Goal: Information Seeking & Learning: Check status

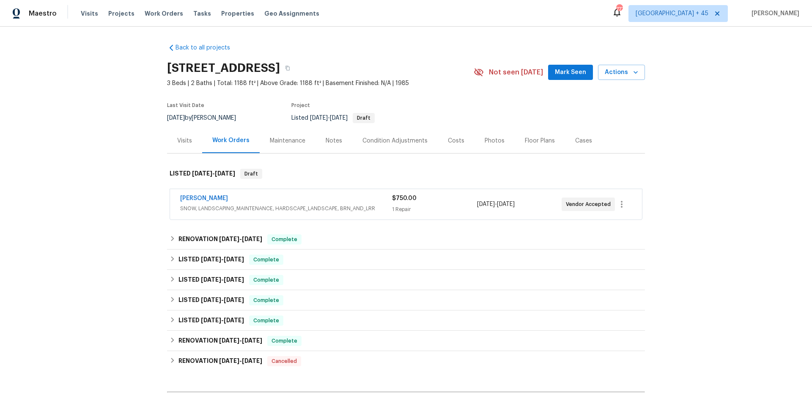
click at [216, 193] on div "[PERSON_NAME] SNOW, LANDSCAPING_MAINTENANCE, HARDSCAPE_LANDSCAPE, BRN_AND_LRR $…" at bounding box center [406, 204] width 472 height 30
click at [217, 198] on link "[PERSON_NAME]" at bounding box center [204, 198] width 48 height 6
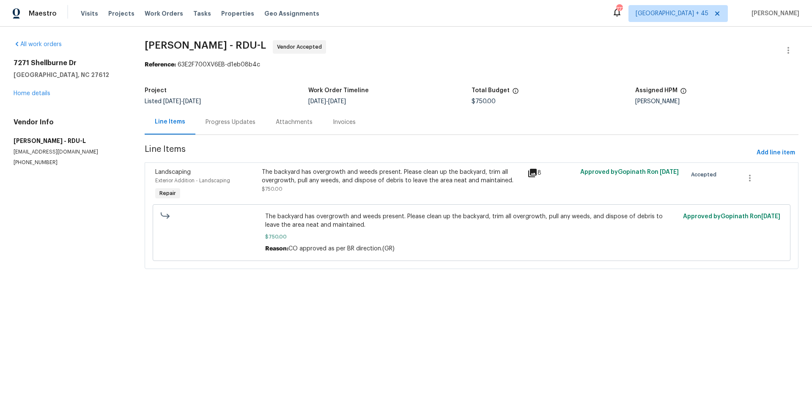
click at [215, 130] on div "Progress Updates" at bounding box center [230, 122] width 70 height 25
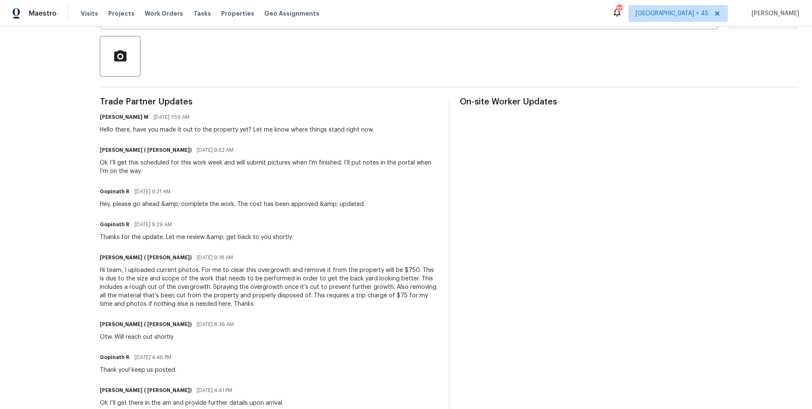
scroll to position [217, 0]
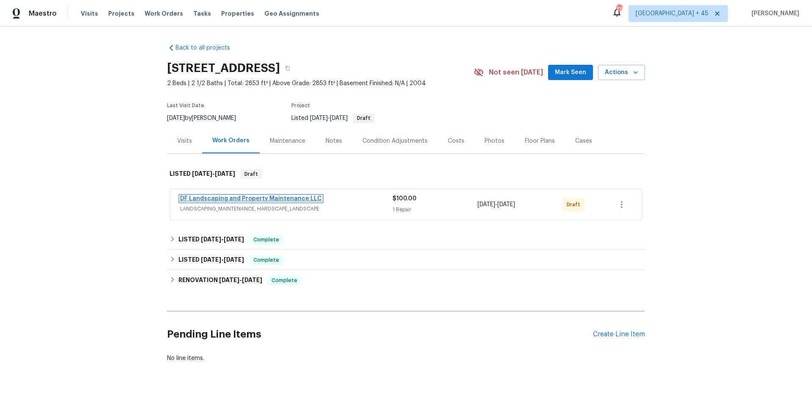
click at [211, 200] on link "DF Landscaping and Property Maintenance LLC" at bounding box center [251, 198] width 142 height 6
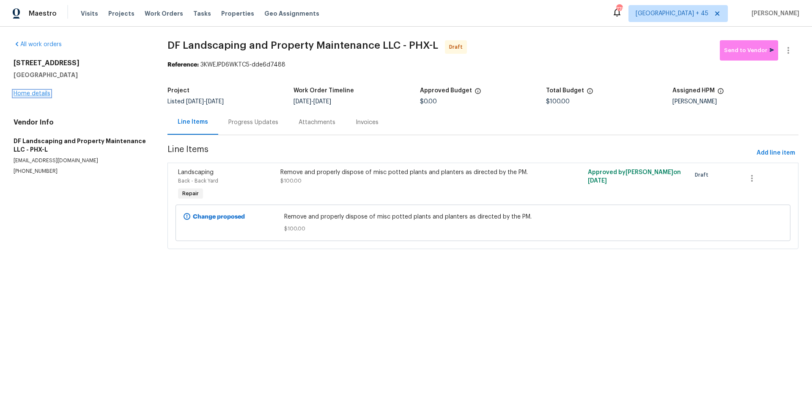
click at [43, 95] on link "Home details" at bounding box center [32, 94] width 37 height 6
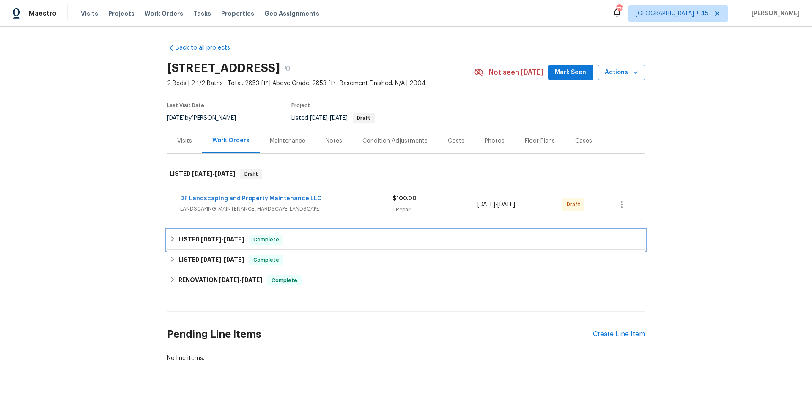
click at [225, 241] on span "8/18/25 - 8/25/25" at bounding box center [222, 239] width 43 height 6
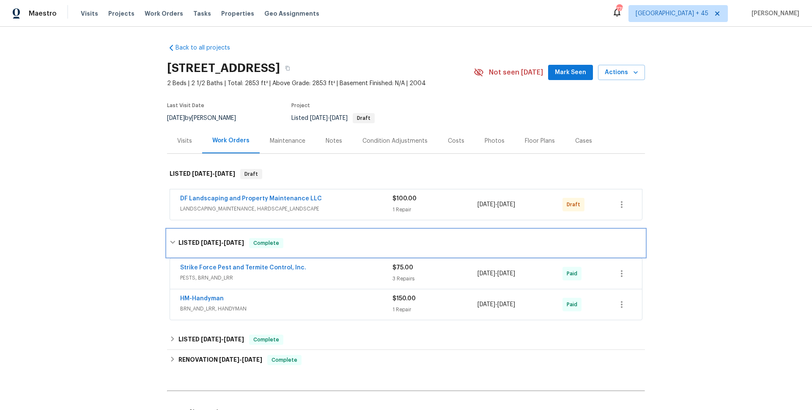
click at [225, 241] on span "8/18/25 - 8/25/25" at bounding box center [222, 242] width 43 height 6
